Goal: Information Seeking & Learning: Learn about a topic

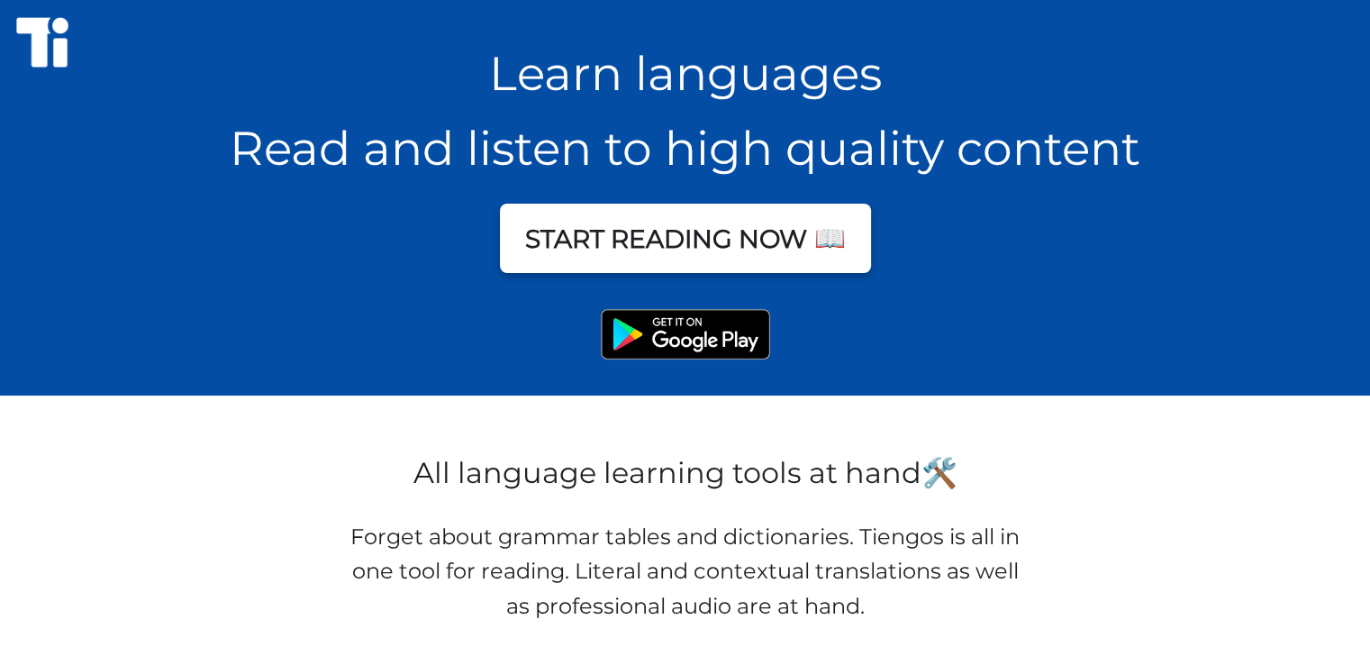
click at [629, 267] on div "START READING NOW 📖" at bounding box center [685, 238] width 1370 height 69
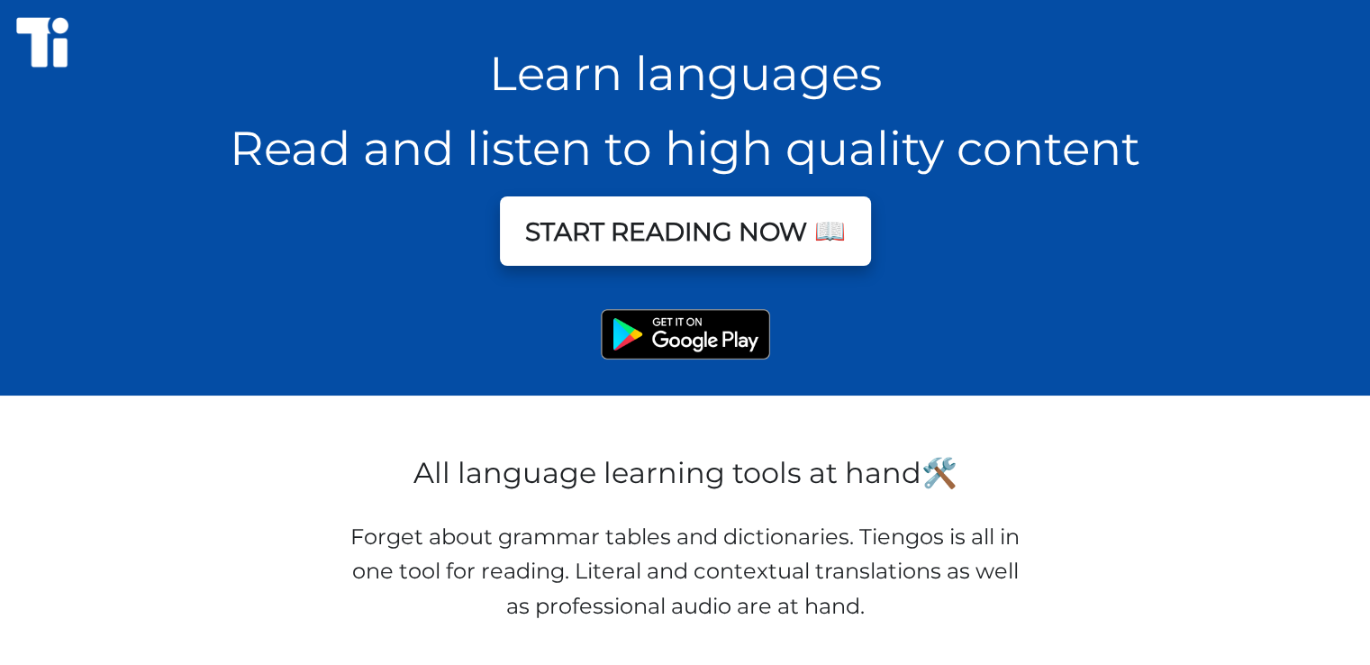
click at [638, 246] on button "START READING NOW 📖" at bounding box center [685, 230] width 371 height 69
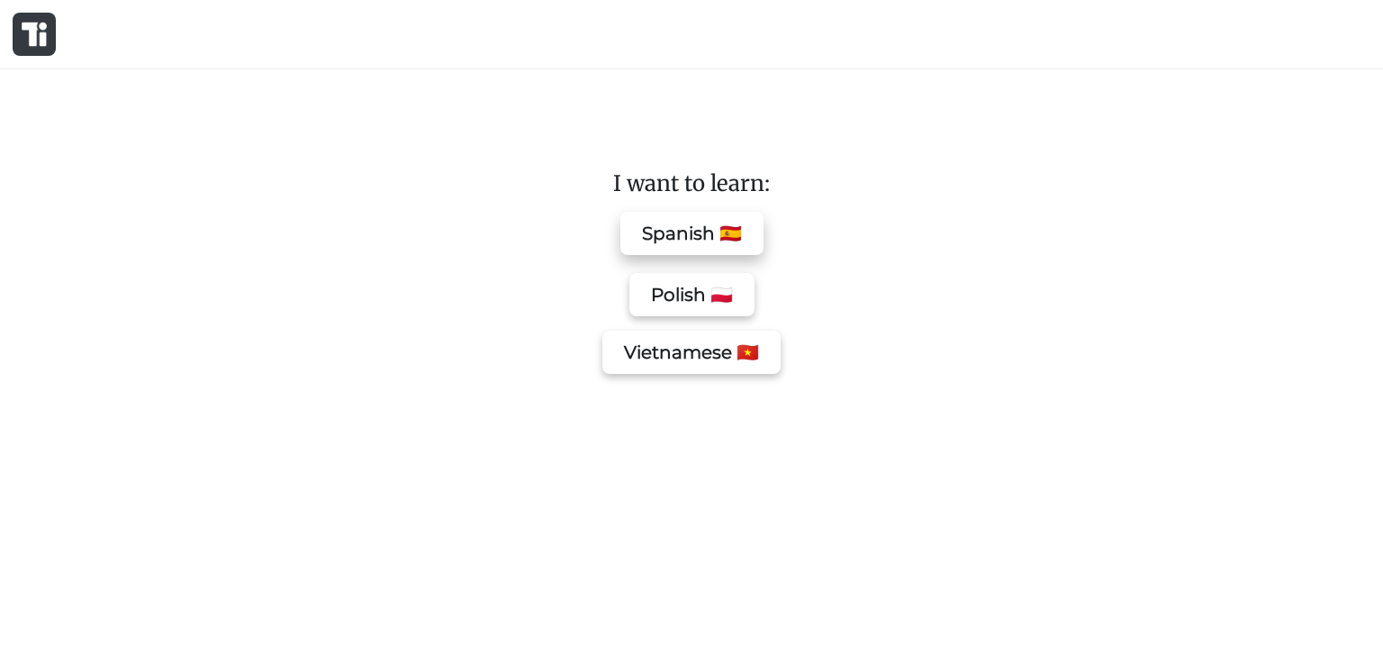
click at [663, 232] on button "Spanish 🇪🇸" at bounding box center [692, 233] width 143 height 43
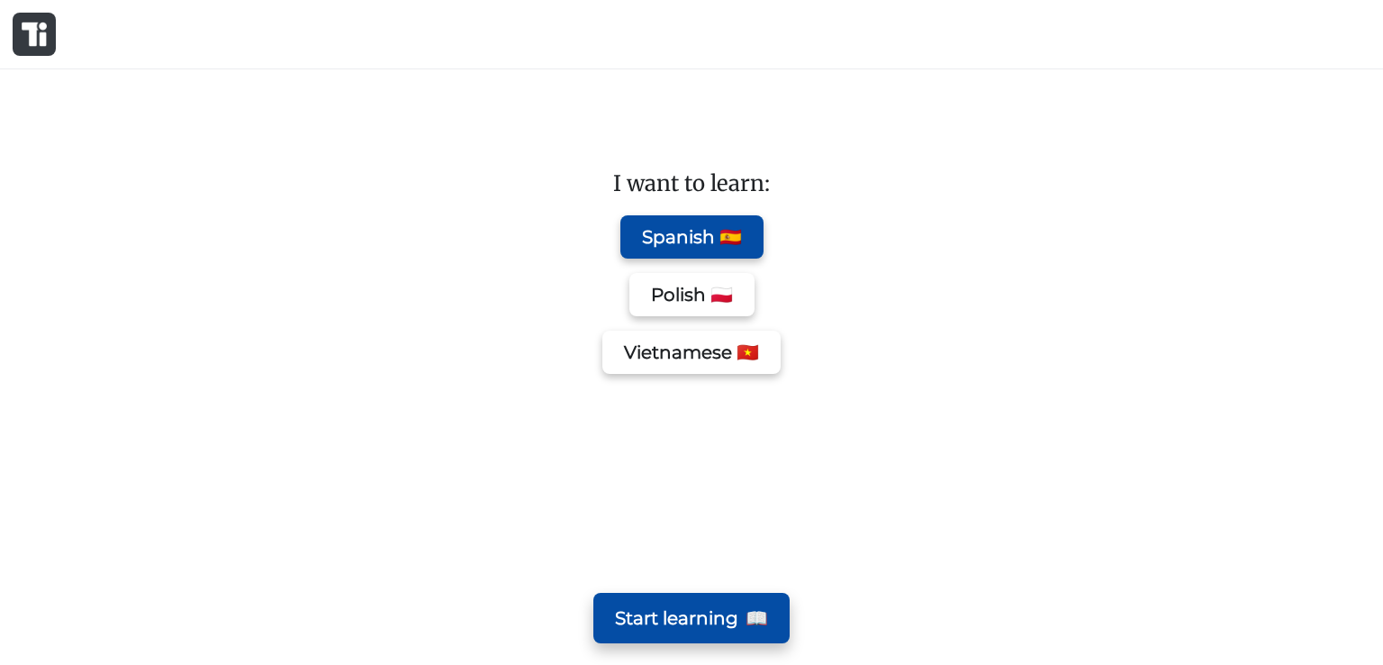
click at [729, 604] on button "Start learning 📖" at bounding box center [692, 618] width 196 height 50
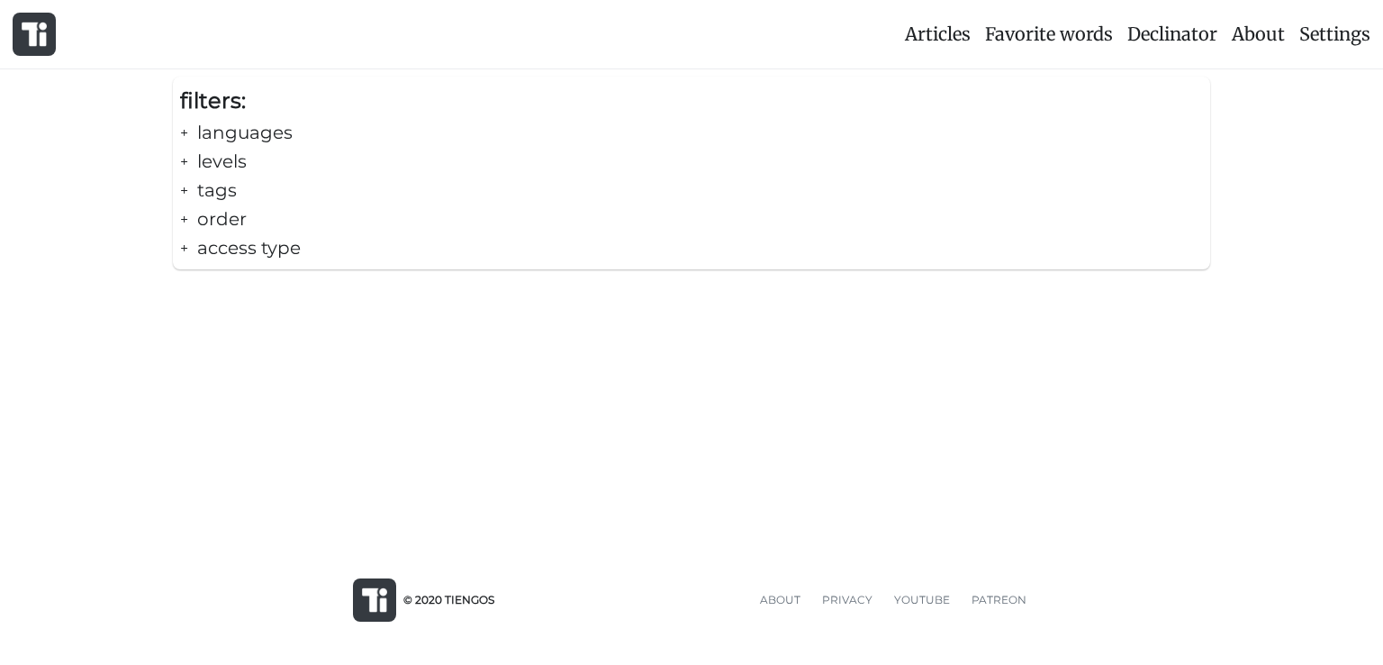
click at [258, 131] on div "+ languages" at bounding box center [691, 132] width 1023 height 29
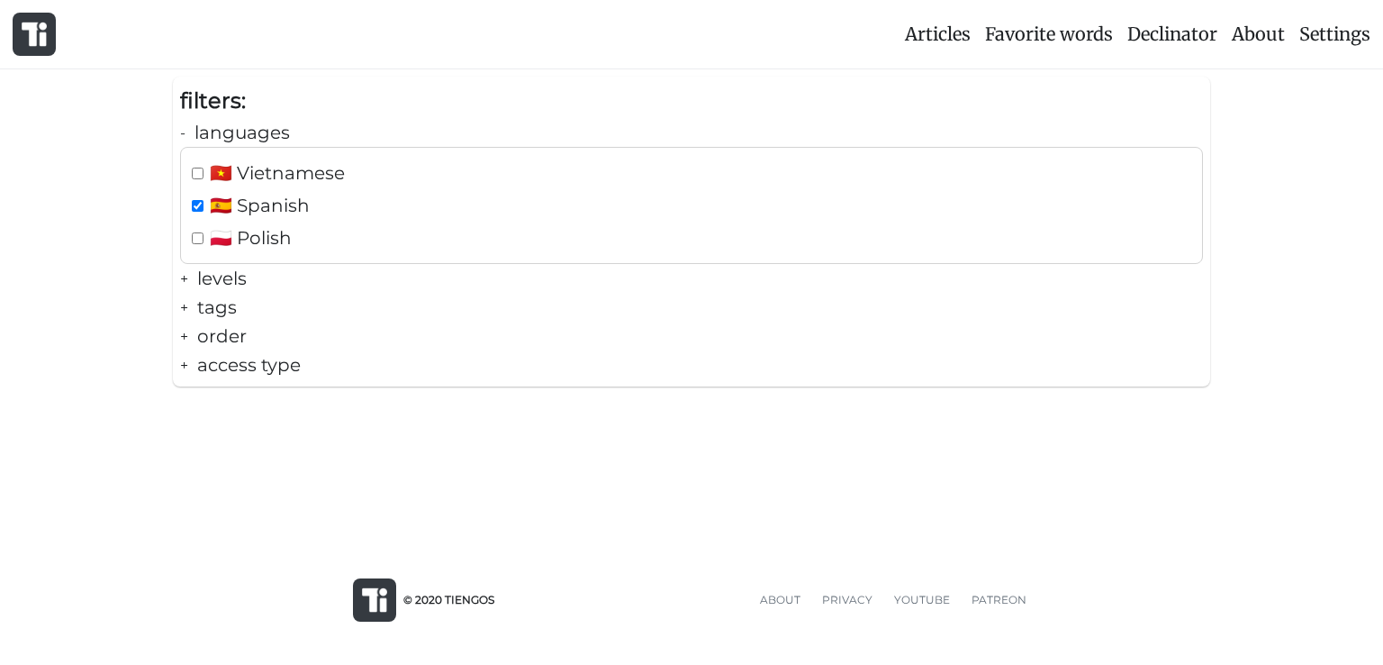
click at [241, 275] on div "+ levels" at bounding box center [691, 278] width 1023 height 29
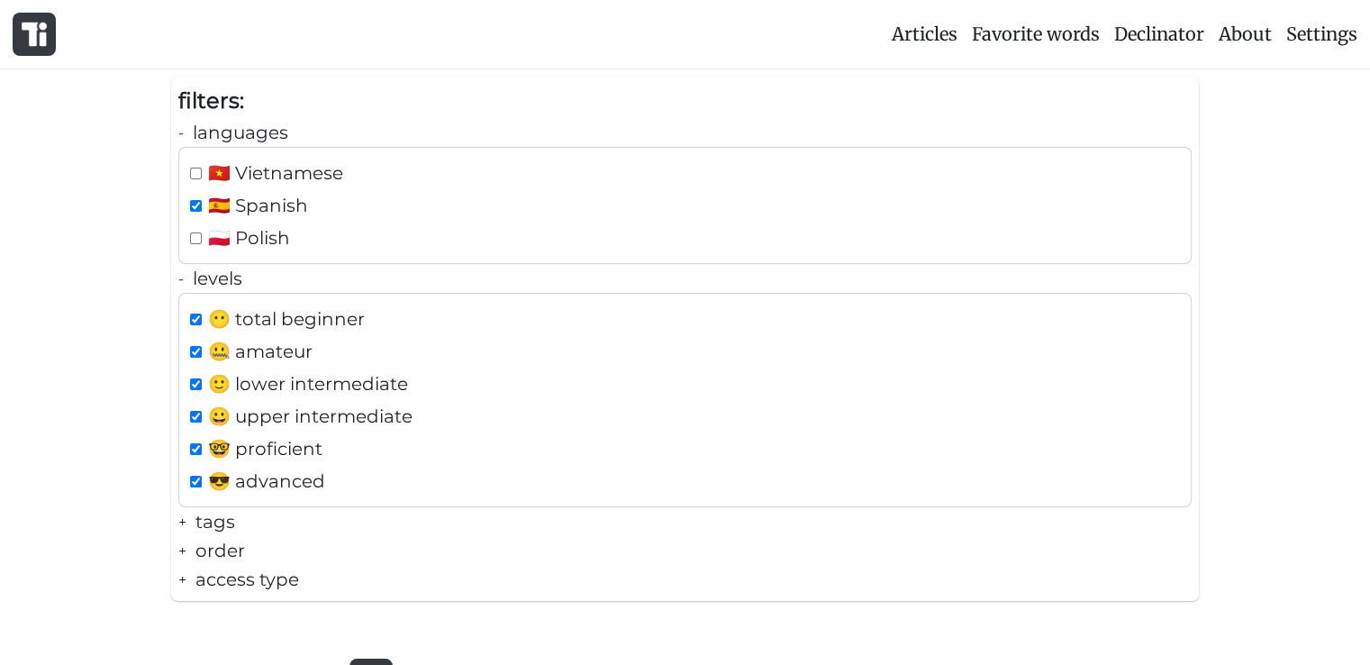
drag, startPoint x: 196, startPoint y: 338, endPoint x: 195, endPoint y: 350, distance: 12.6
click at [196, 340] on div "🤐 amateur" at bounding box center [684, 351] width 997 height 29
checkbox input "false"
click at [202, 386] on div "🙂 lower intermediate" at bounding box center [684, 383] width 997 height 29
checkbox input "false"
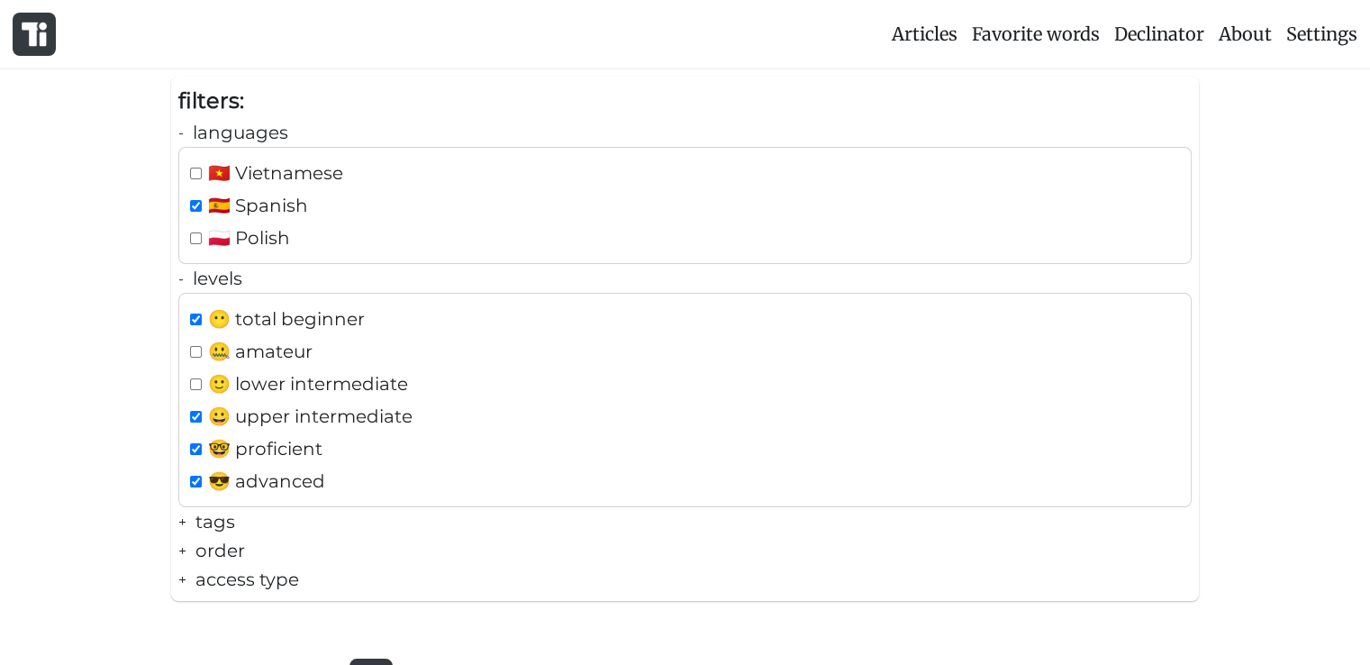
click at [208, 428] on span "😀 upper intermediate" at bounding box center [310, 416] width 204 height 29
checkbox input "false"
click at [214, 467] on span "😎 advanced" at bounding box center [266, 481] width 117 height 29
checkbox input "false"
click at [194, 459] on div "🤓 proficient" at bounding box center [684, 448] width 997 height 29
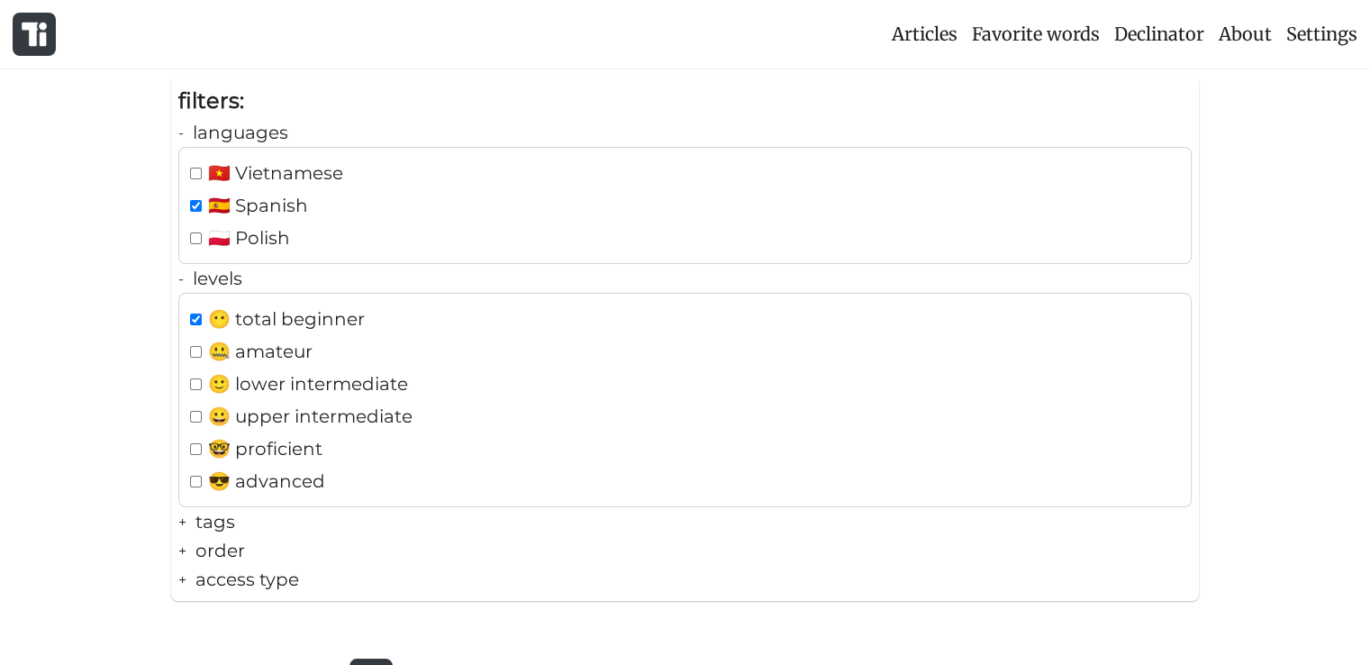
checkbox input "false"
drag, startPoint x: 207, startPoint y: 357, endPoint x: 205, endPoint y: 312, distance: 45.1
click at [206, 357] on div "🤐 amateur" at bounding box center [684, 351] width 997 height 29
checkbox input "true"
drag, startPoint x: 204, startPoint y: 309, endPoint x: 419, endPoint y: 275, distance: 217.1
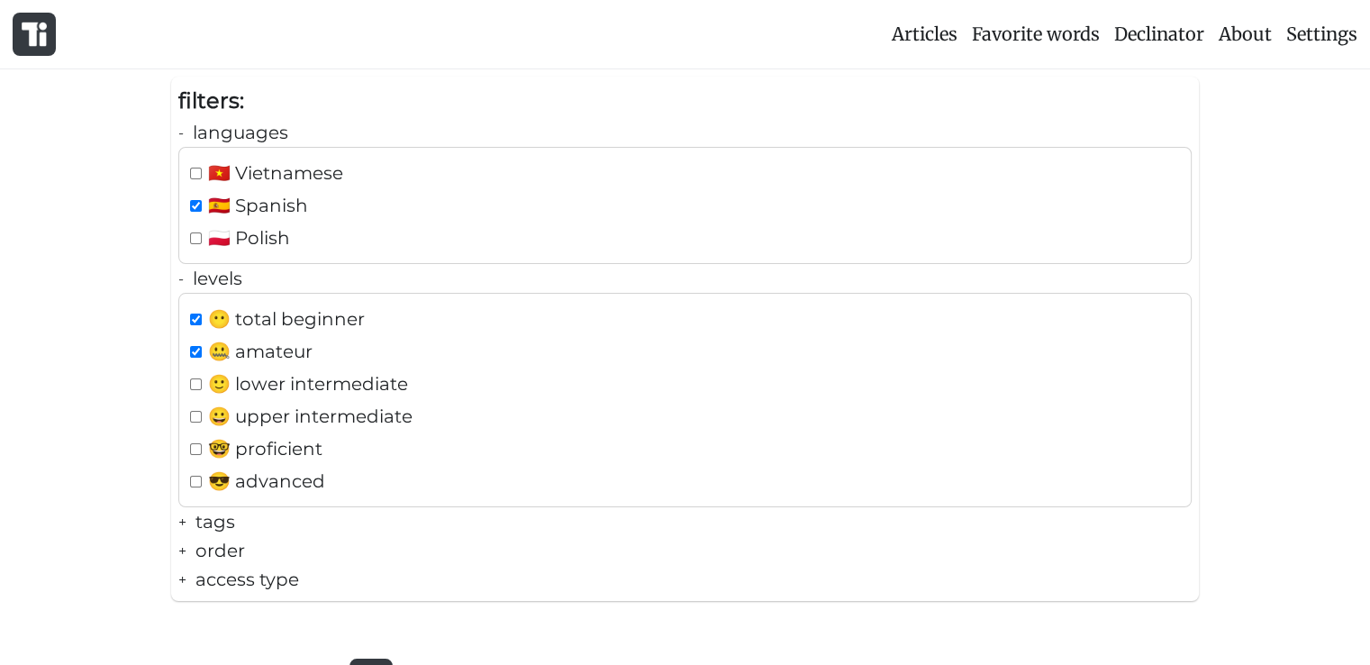
click at [204, 312] on div "😶 total beginner" at bounding box center [684, 318] width 997 height 29
checkbox input "false"
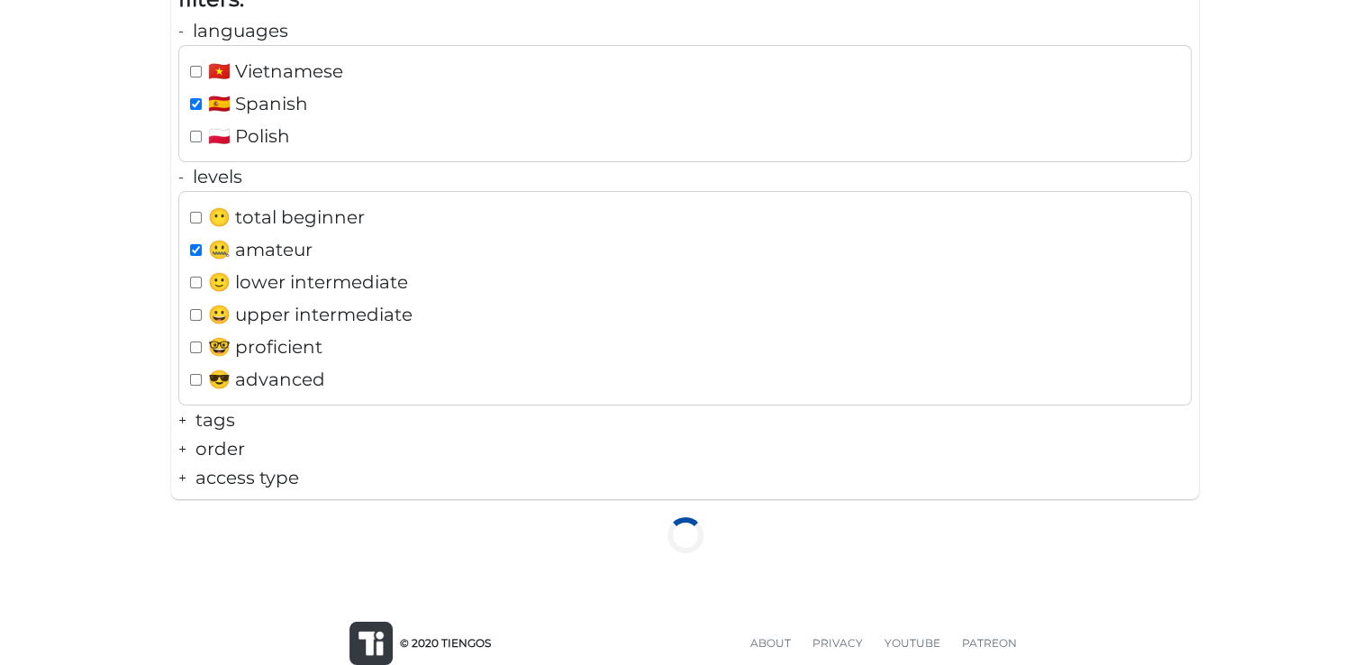
scroll to position [131, 0]
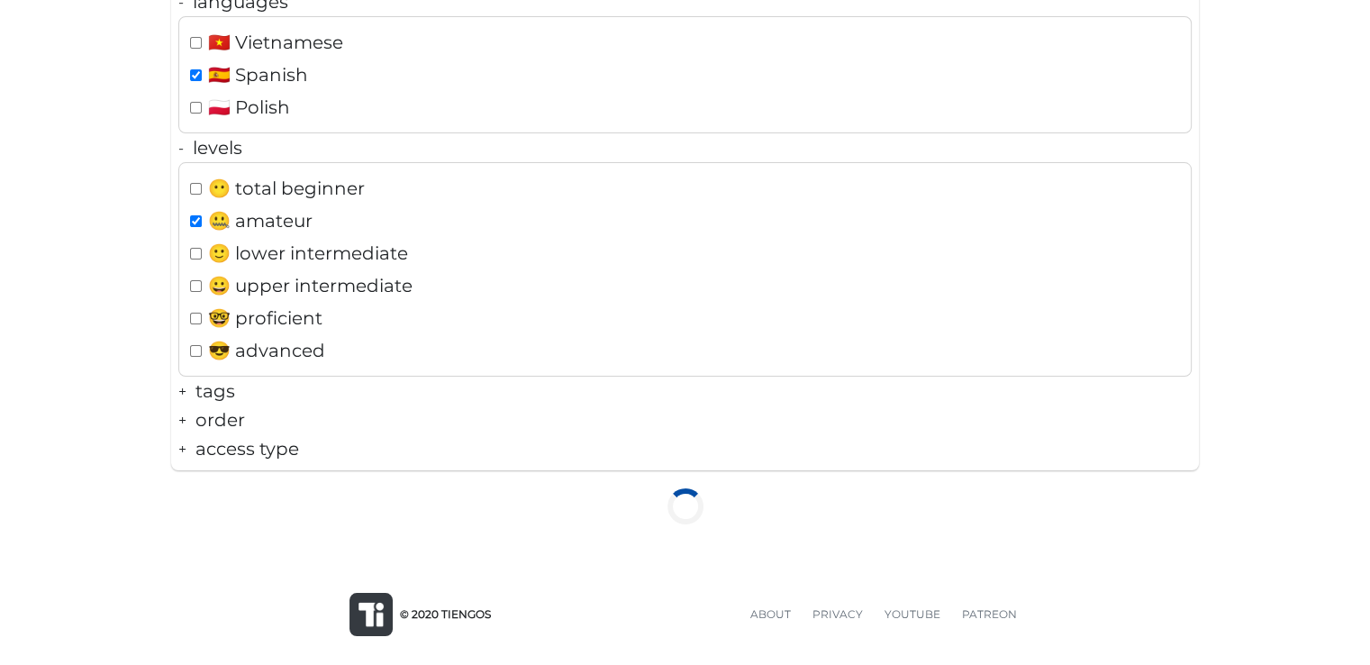
click at [234, 396] on div "filters: - languages 🇻🇳 Vietnamese 🇪🇸 Spanish 🇵🇱 Polish - levels 😶 total beginn…" at bounding box center [685, 208] width 1028 height 524
click at [236, 395] on div "filters: - languages 🇻🇳 Vietnamese 🇪🇸 Spanish 🇵🇱 Polish - levels 😶 total beginn…" at bounding box center [685, 208] width 1028 height 524
click at [213, 386] on div "+ tags" at bounding box center [684, 390] width 1013 height 29
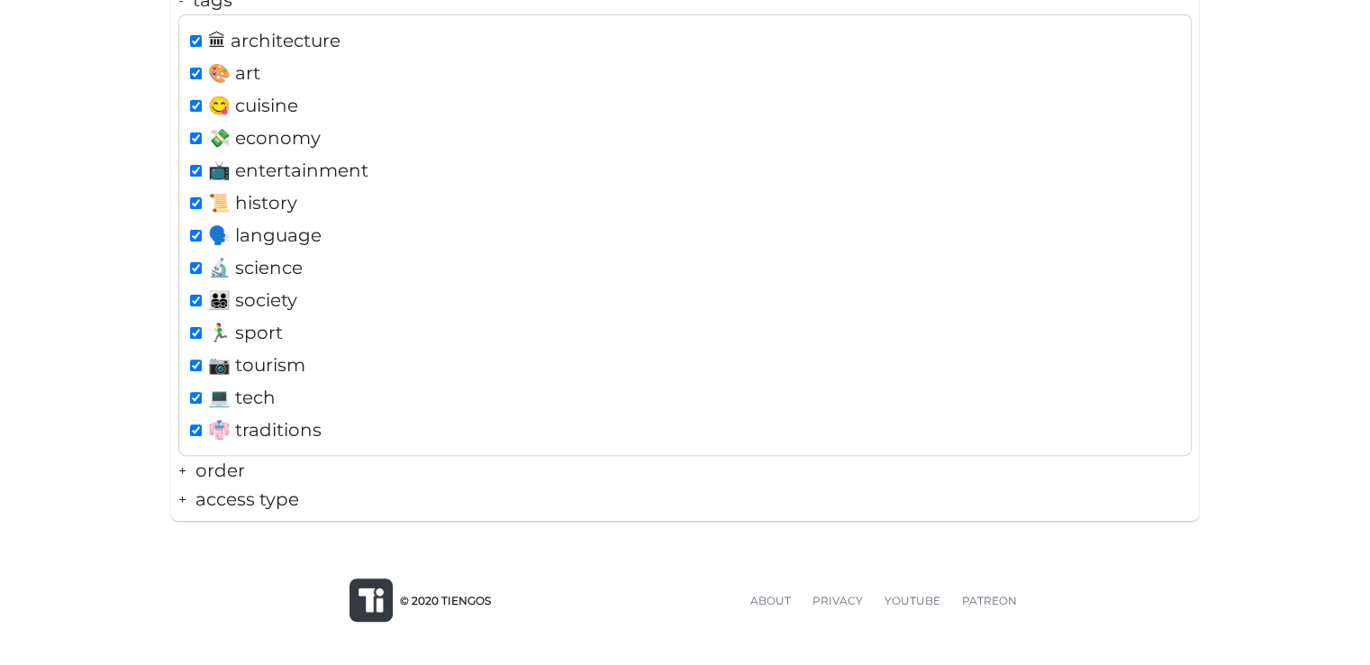
scroll to position [558, 0]
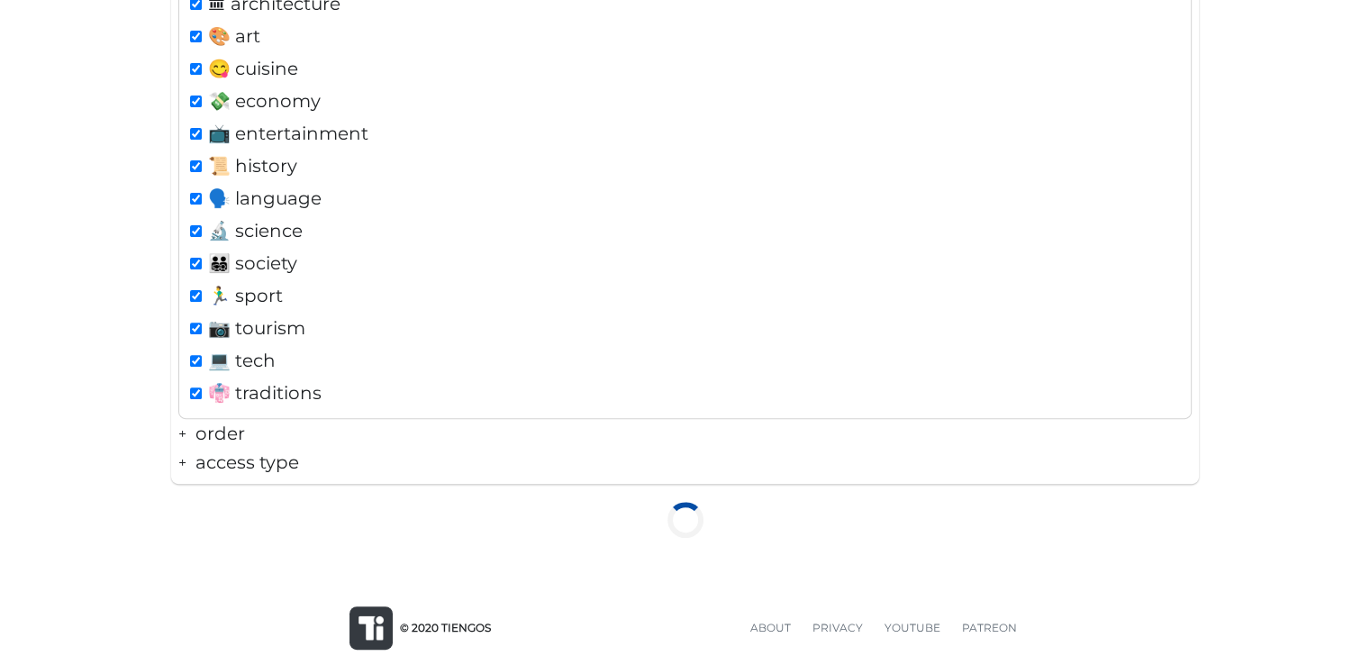
click at [257, 463] on div "filters: - languages 🇻🇳 Vietnamese 🇪🇸 Spanish 🇵🇱 Polish - levels 😶 total beginn…" at bounding box center [685, 1] width 1028 height 966
click at [245, 440] on div "+ order" at bounding box center [684, 433] width 1013 height 29
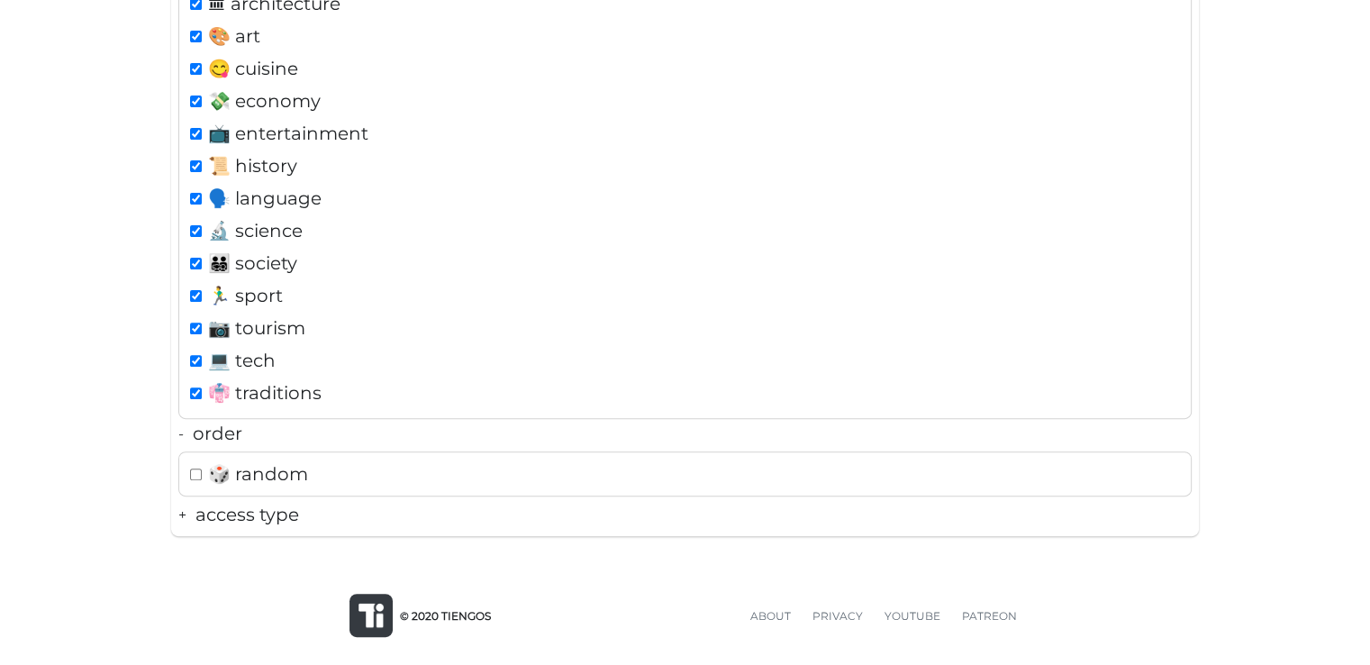
click at [251, 500] on div "+ access type" at bounding box center [684, 514] width 1013 height 29
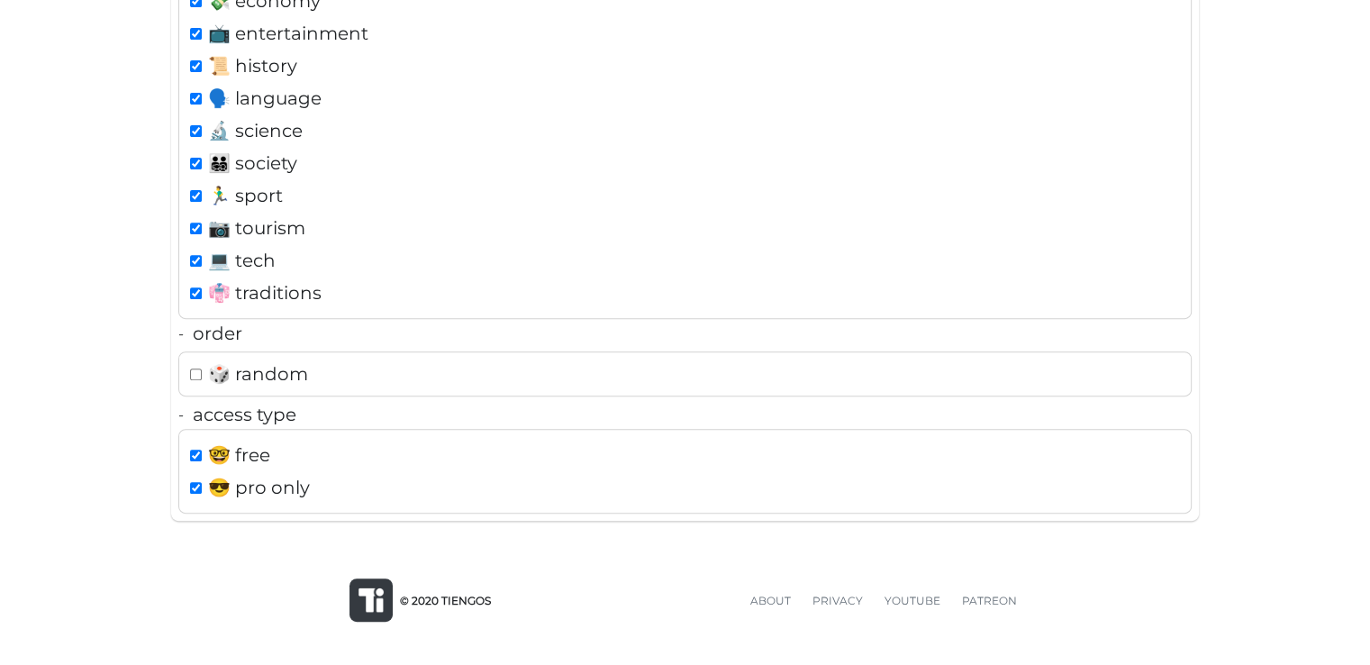
scroll to position [717, 0]
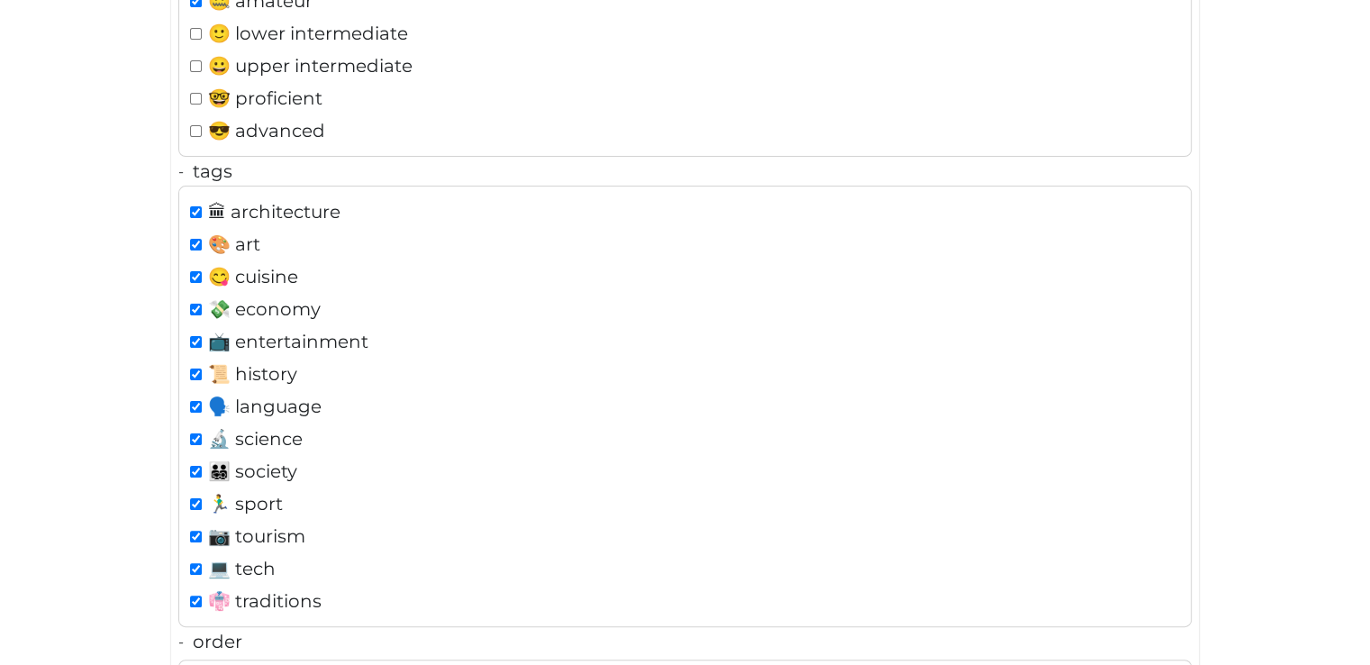
scroll to position [281, 0]
